Goal: Transaction & Acquisition: Purchase product/service

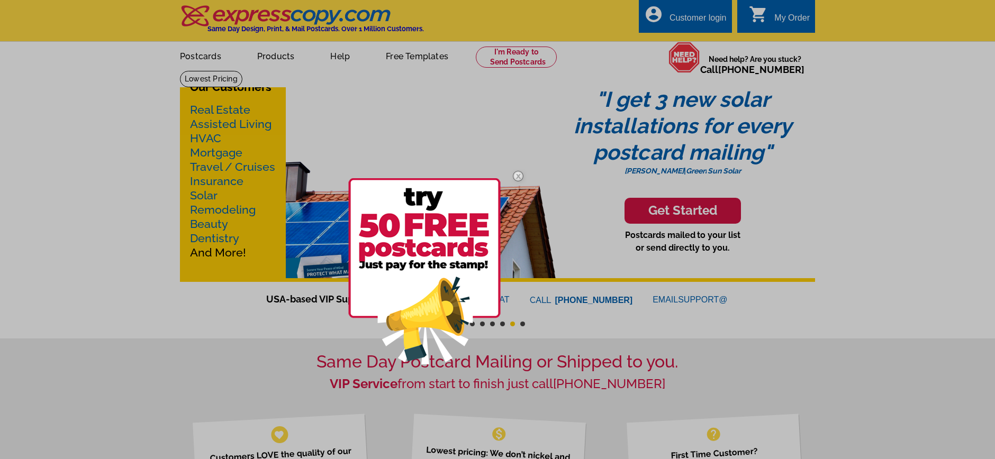
click at [221, 113] on div at bounding box center [497, 229] width 995 height 459
click at [519, 175] on img at bounding box center [518, 176] width 31 height 31
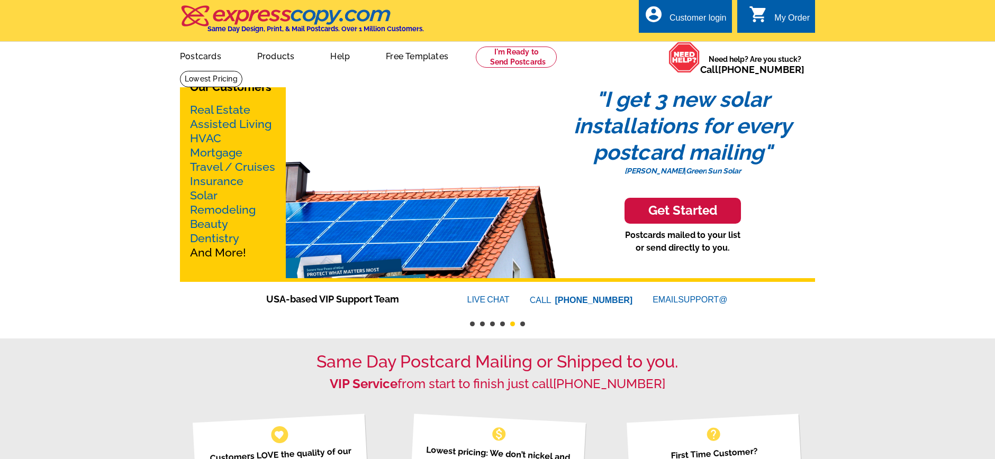
click at [238, 110] on link "Real Estate" at bounding box center [220, 109] width 60 height 13
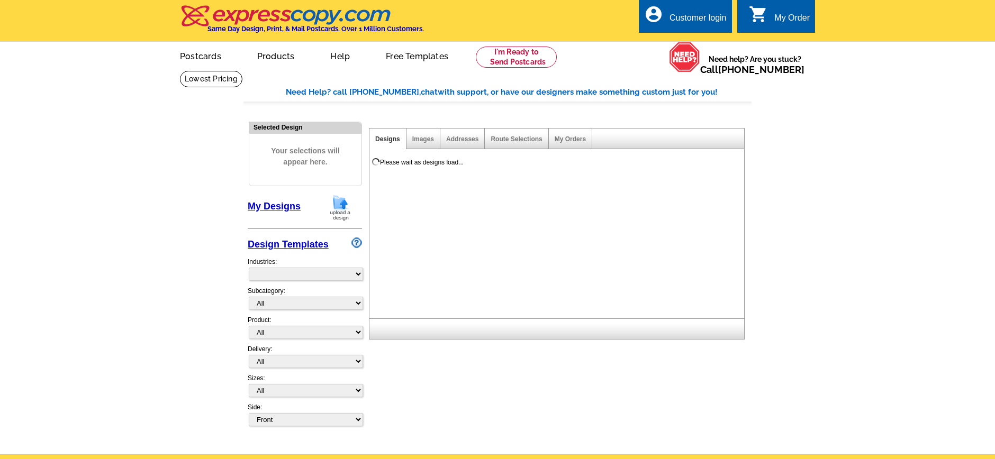
select select "785"
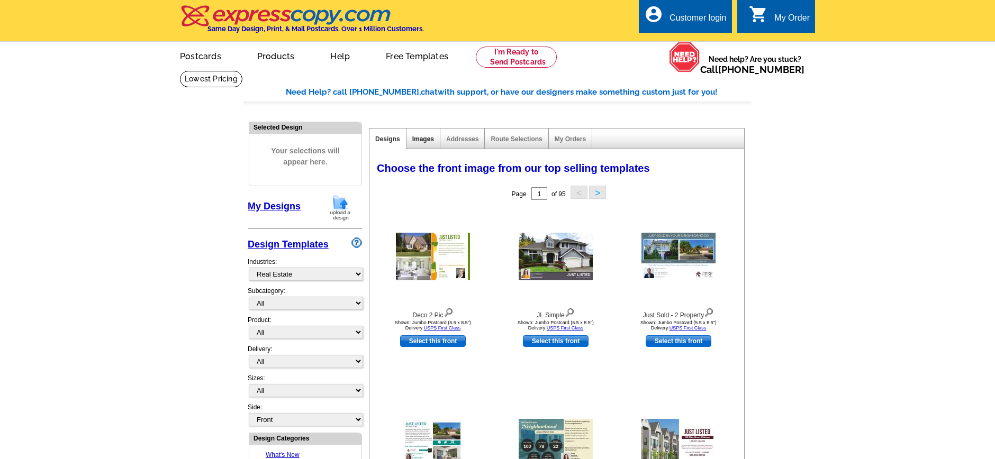
click at [429, 139] on link "Images" at bounding box center [423, 138] width 22 height 7
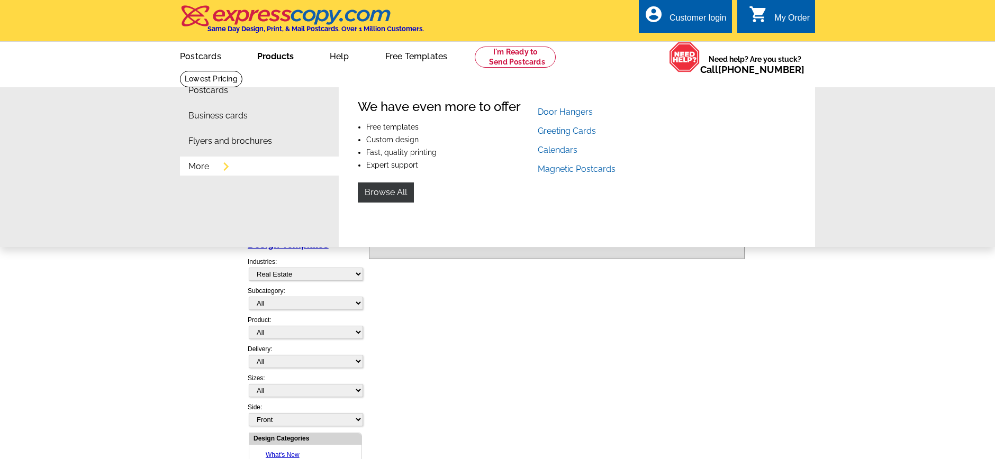
click at [200, 168] on link "More" at bounding box center [198, 166] width 21 height 8
